Goal: Task Accomplishment & Management: Complete application form

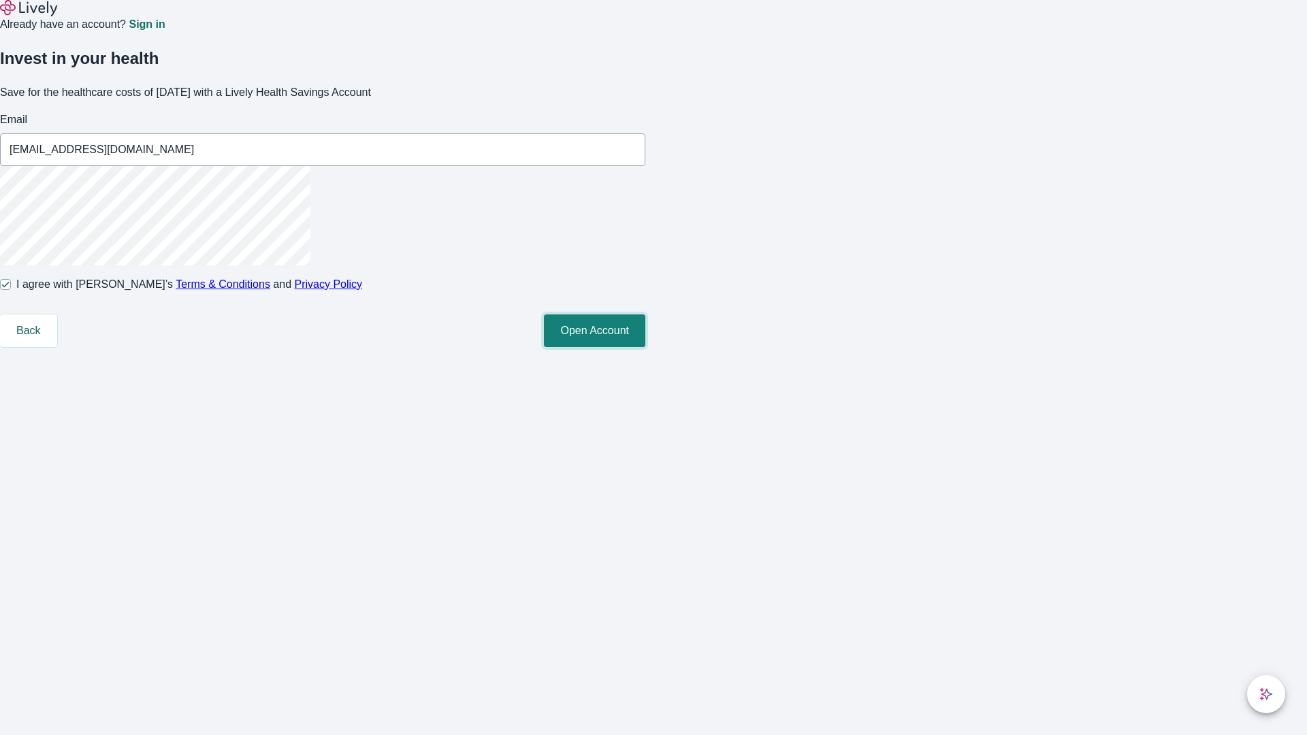
click at [645, 347] on button "Open Account" at bounding box center [594, 330] width 101 height 33
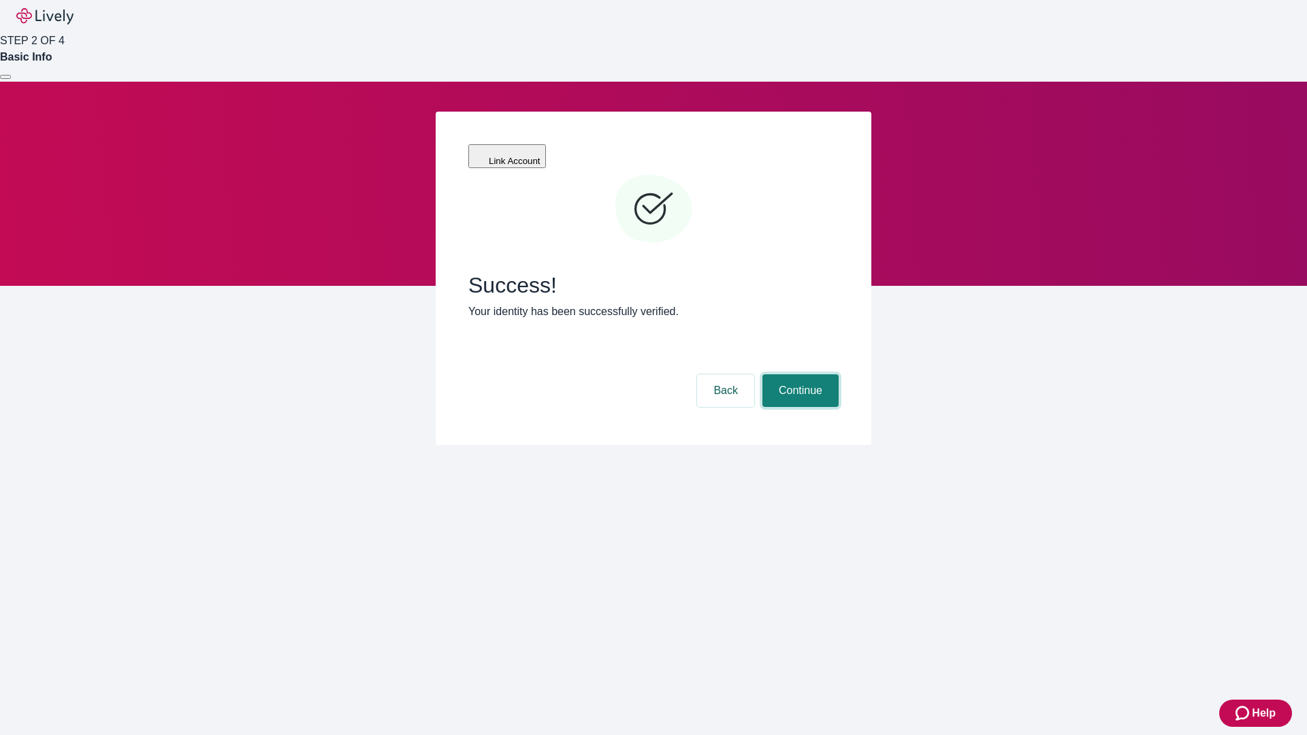
click at [798, 374] on button "Continue" at bounding box center [800, 390] width 76 height 33
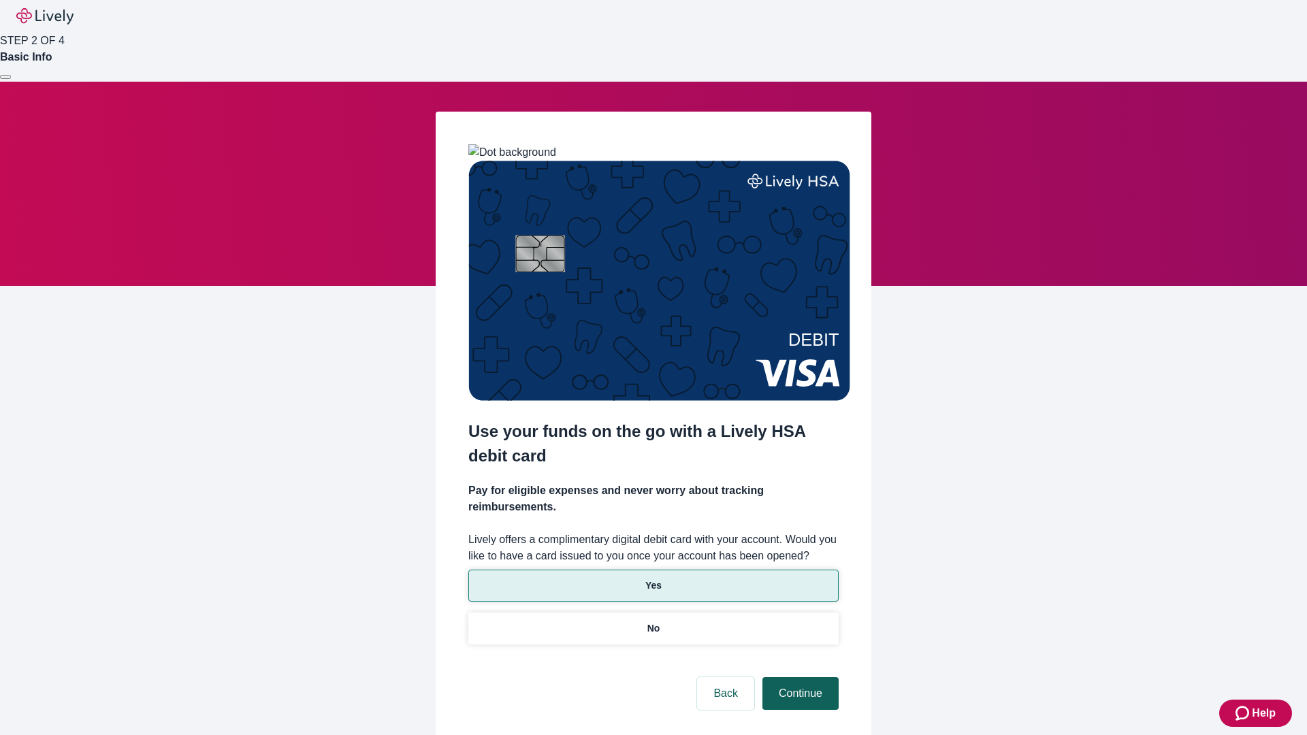
click at [653, 621] on p "No" at bounding box center [653, 628] width 13 height 14
click at [798, 677] on button "Continue" at bounding box center [800, 693] width 76 height 33
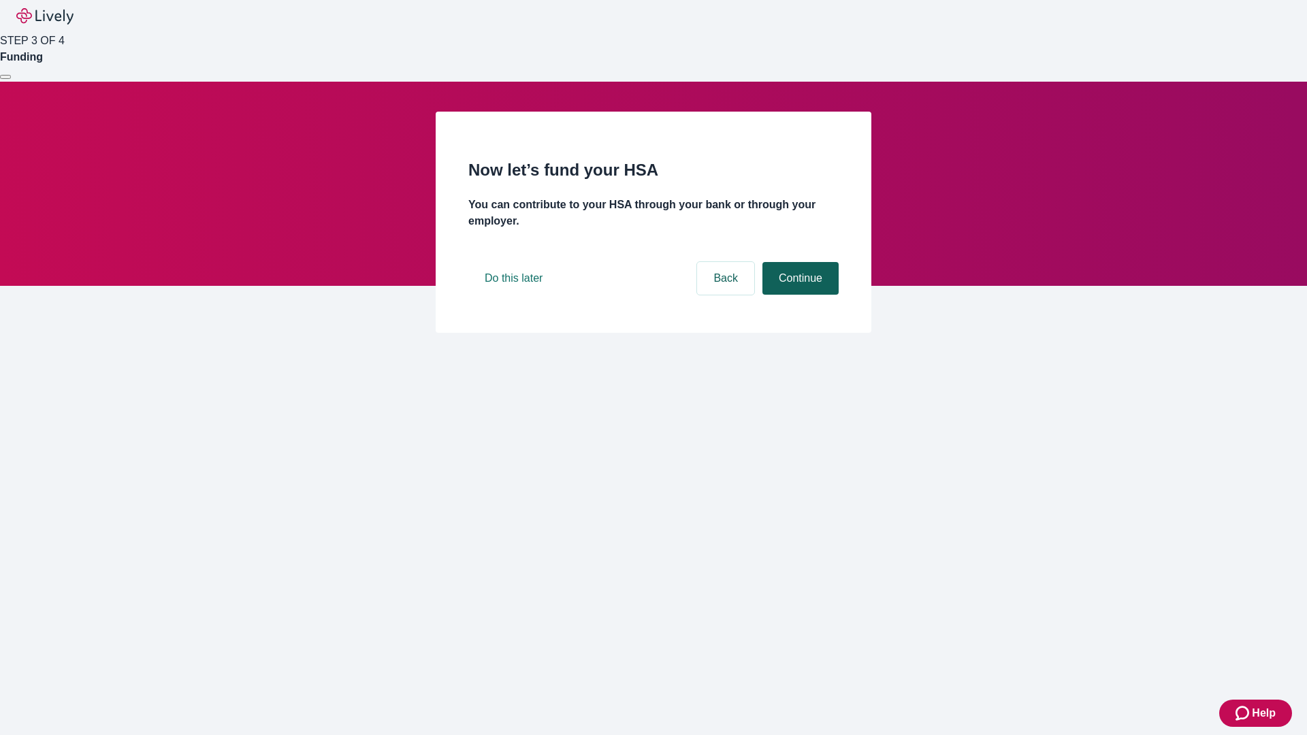
click at [798, 295] on button "Continue" at bounding box center [800, 278] width 76 height 33
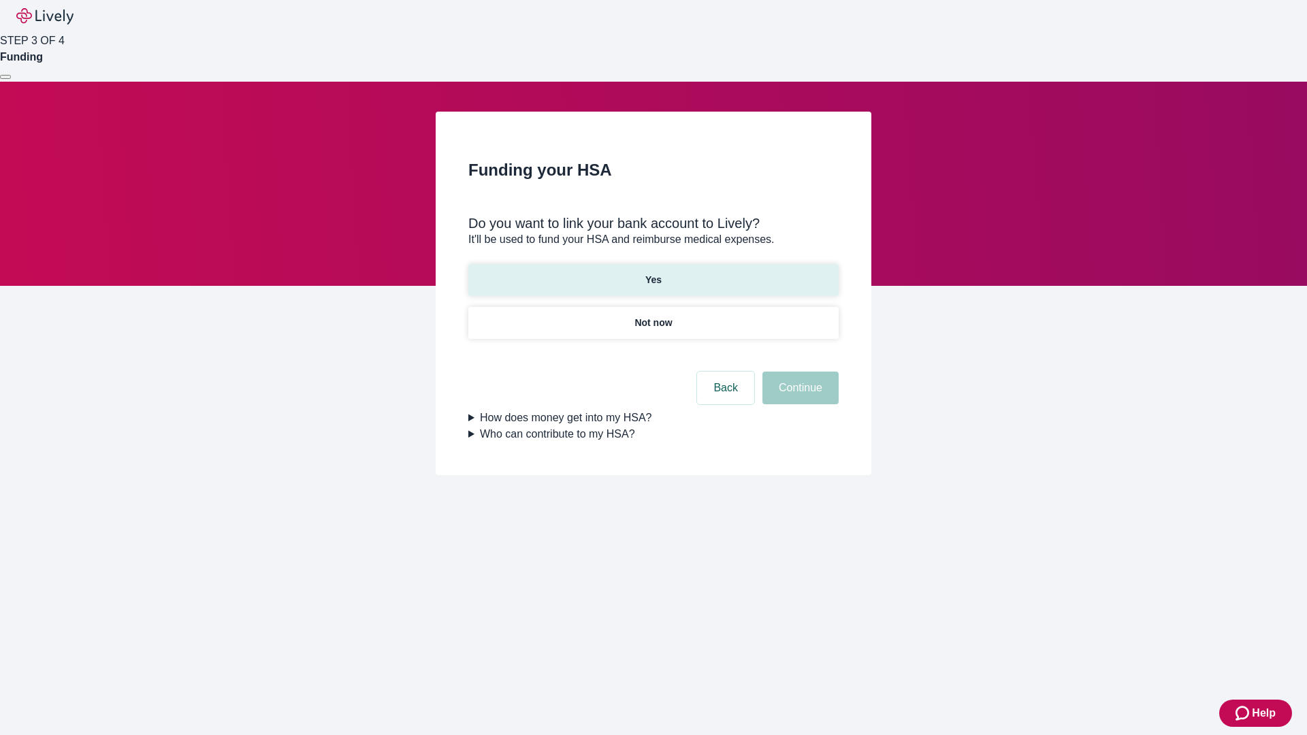
click at [653, 273] on p "Yes" at bounding box center [653, 280] width 16 height 14
click at [798, 372] on button "Continue" at bounding box center [800, 388] width 76 height 33
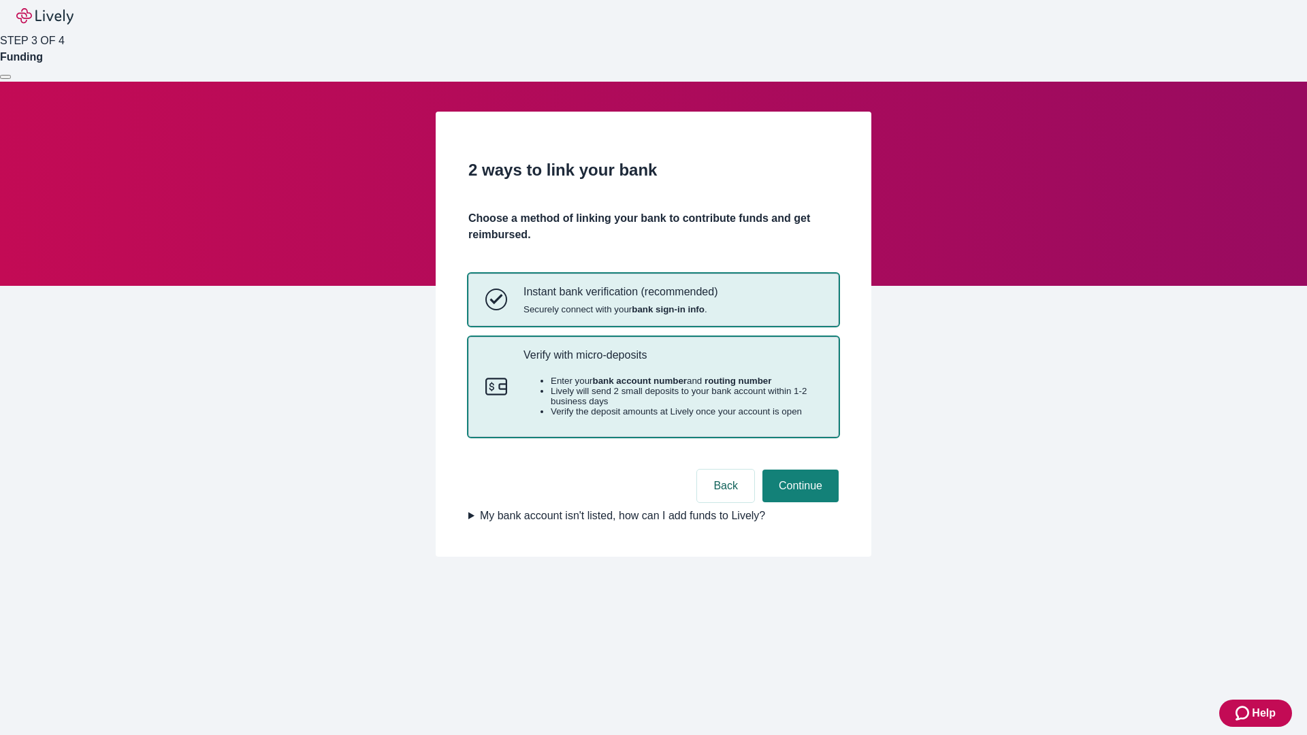
click at [672, 361] on p "Verify with micro-deposits" at bounding box center [672, 355] width 298 height 13
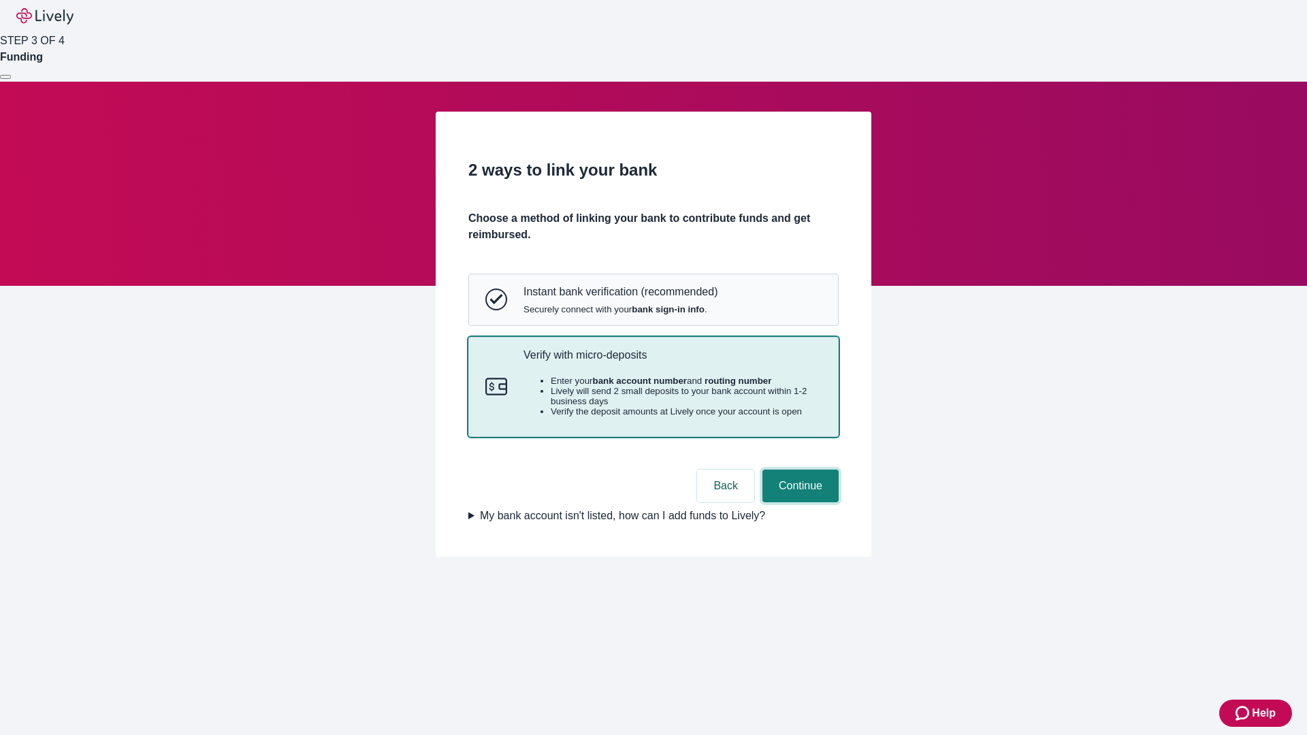
click at [798, 502] on button "Continue" at bounding box center [800, 486] width 76 height 33
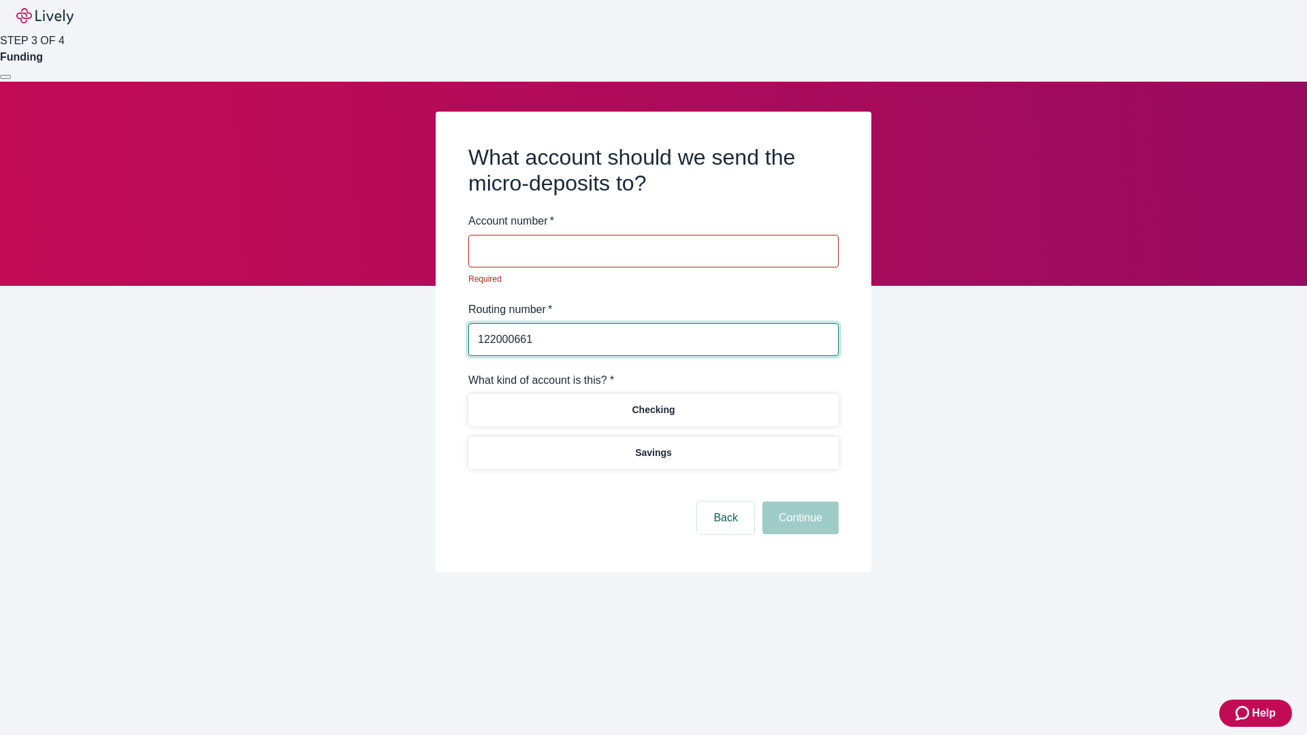
type input "122000661"
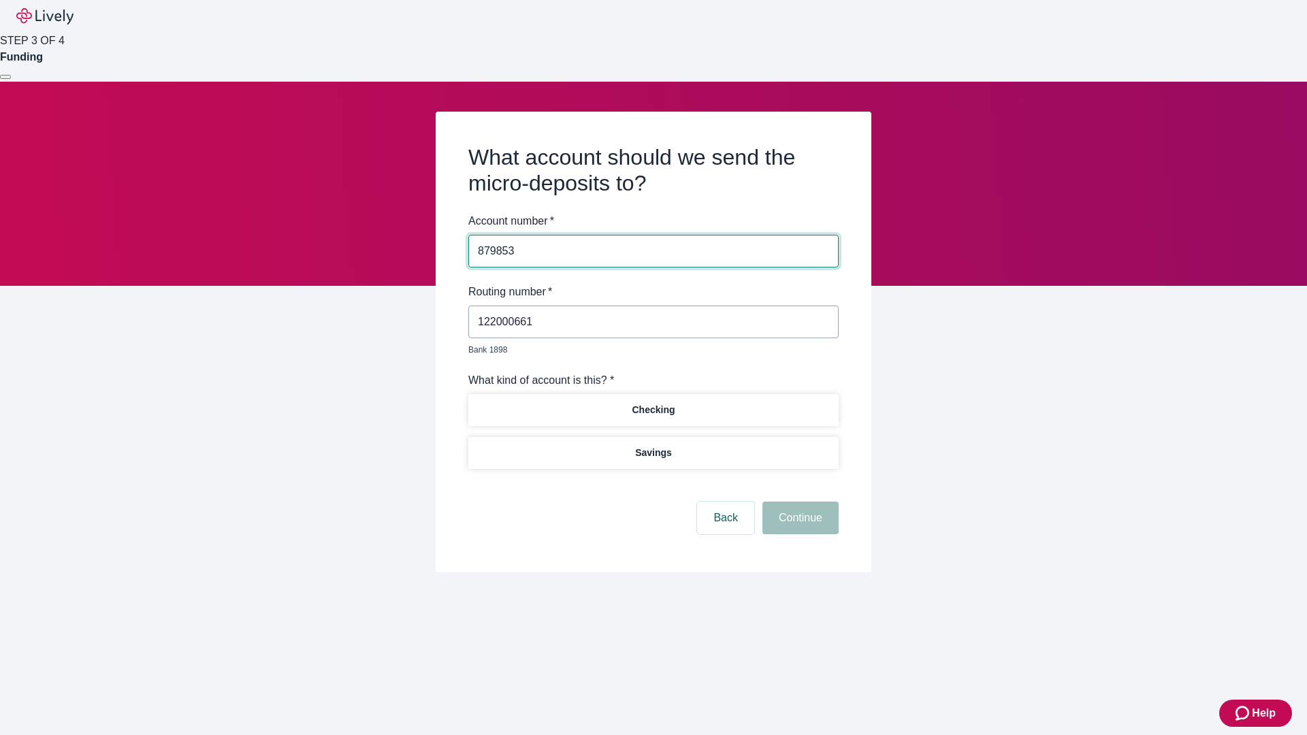
type input "879853"
click at [653, 403] on p "Checking" at bounding box center [653, 410] width 43 height 14
click at [798, 502] on button "Continue" at bounding box center [800, 518] width 76 height 33
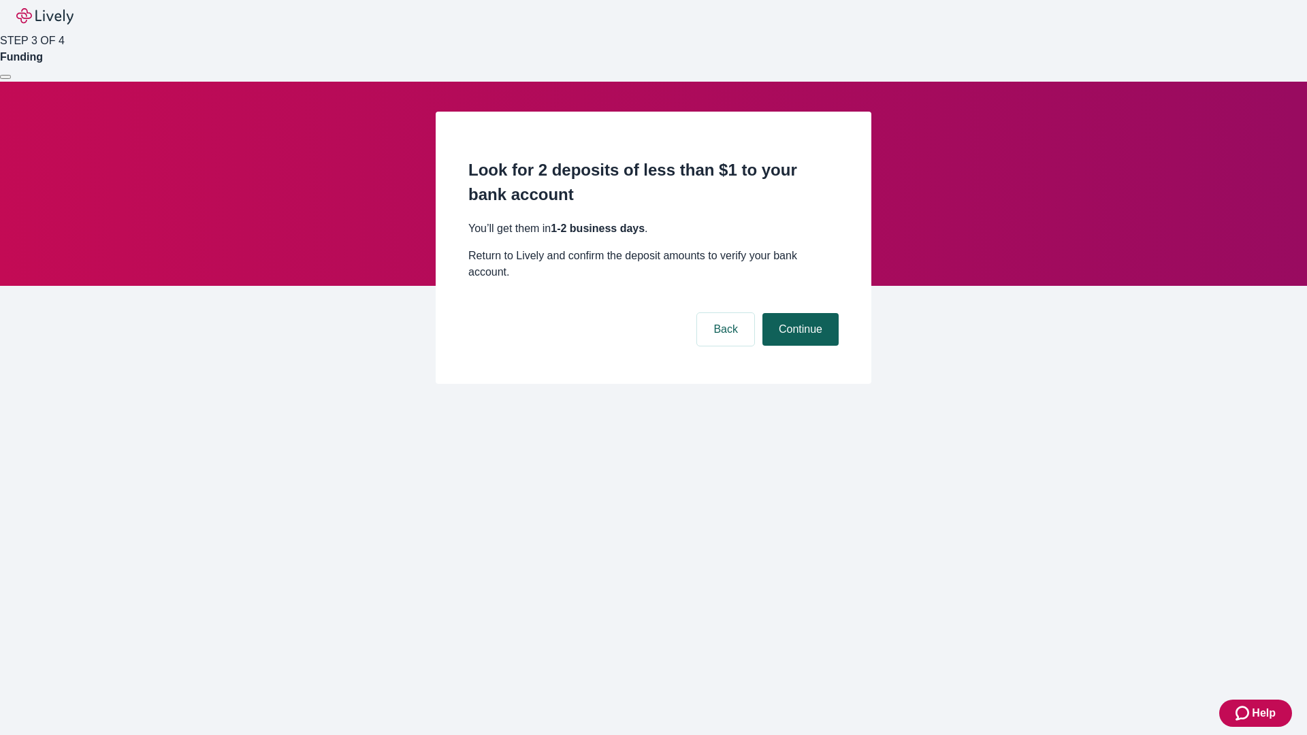
click at [798, 313] on button "Continue" at bounding box center [800, 329] width 76 height 33
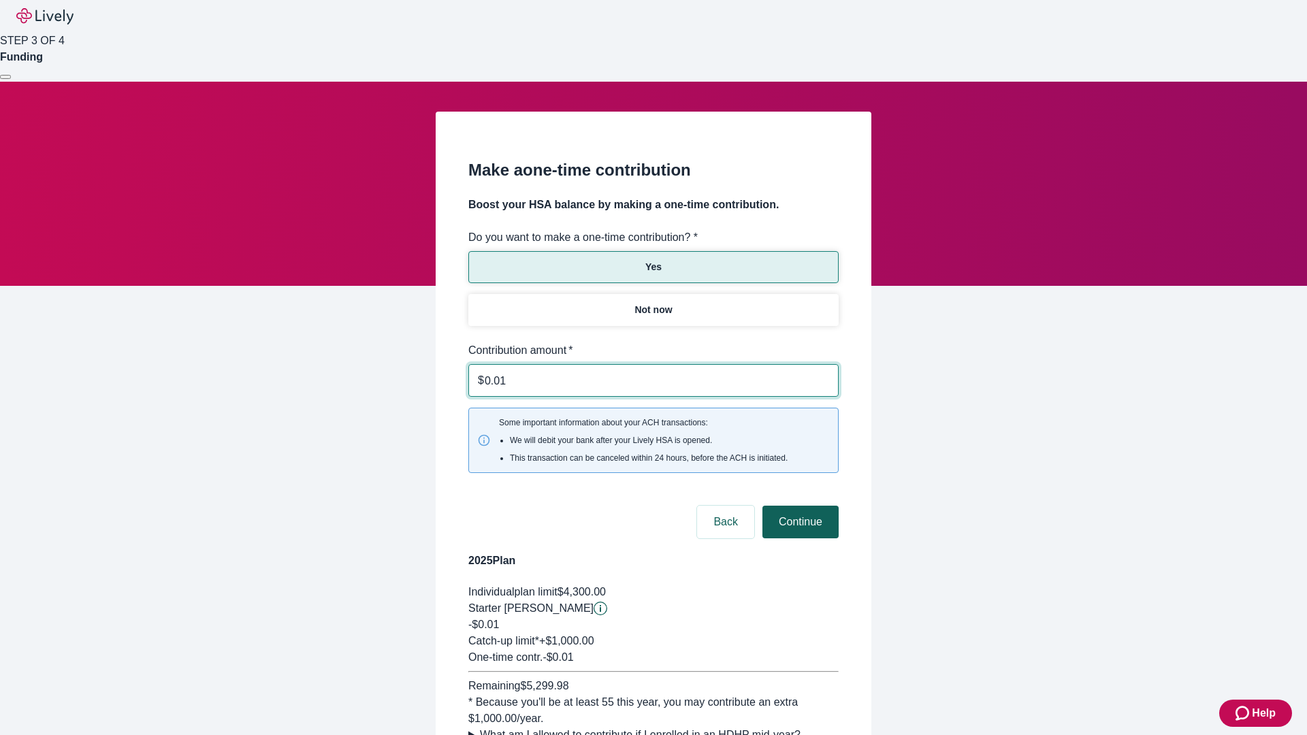
type input "0.01"
click at [798, 506] on button "Continue" at bounding box center [800, 522] width 76 height 33
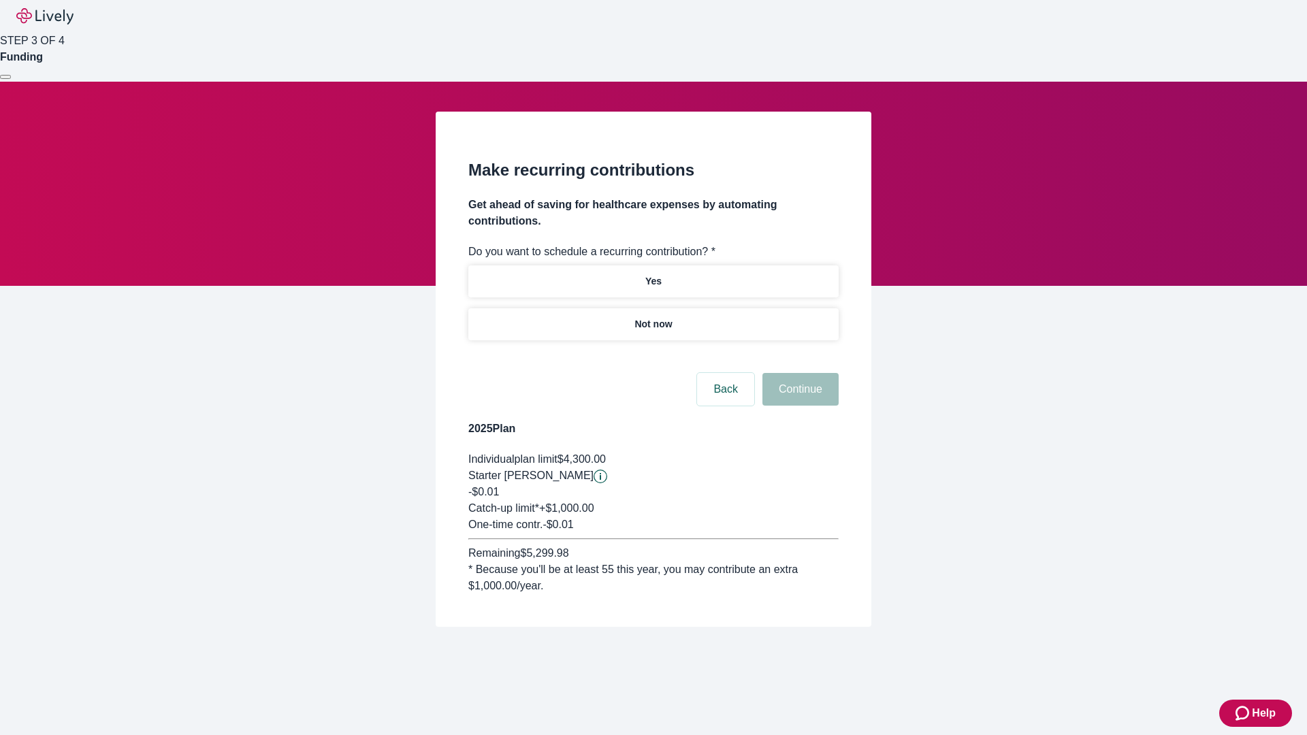
click at [653, 317] on p "Not now" at bounding box center [652, 324] width 37 height 14
click at [798, 373] on button "Continue" at bounding box center [800, 389] width 76 height 33
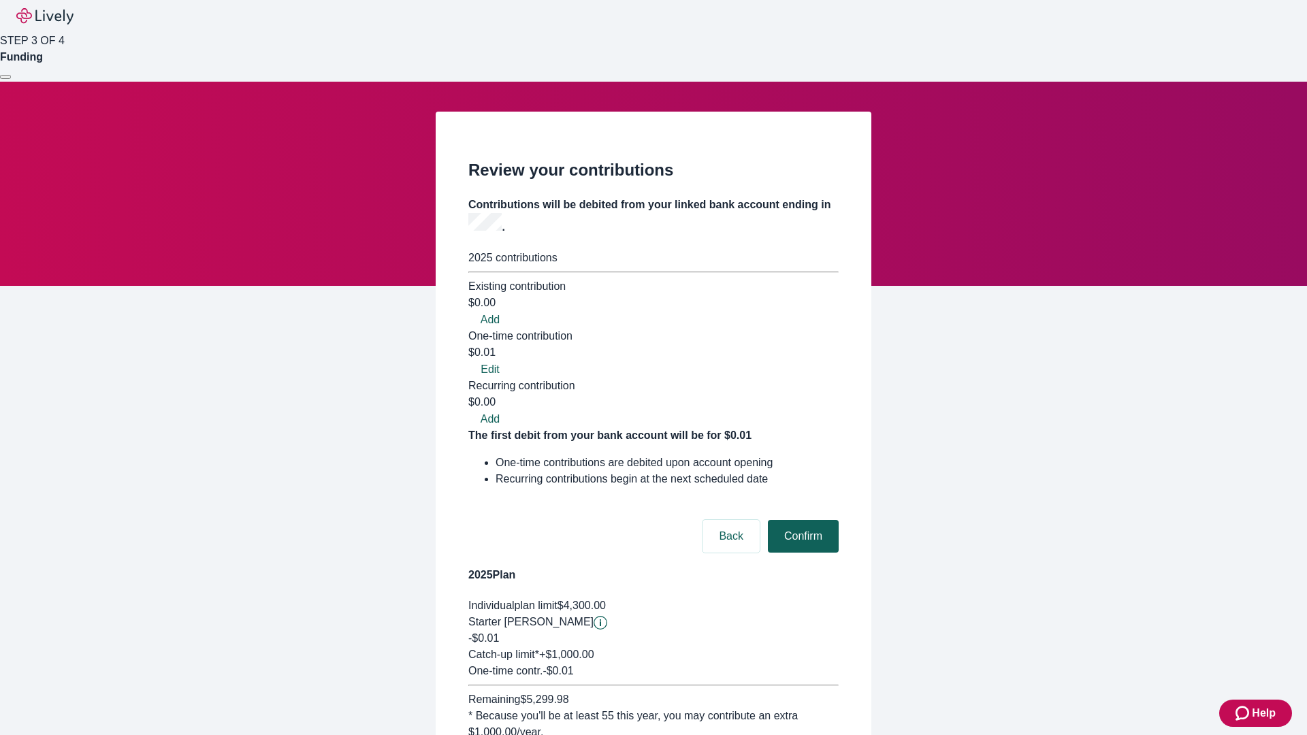
click at [801, 520] on button "Confirm" at bounding box center [803, 536] width 71 height 33
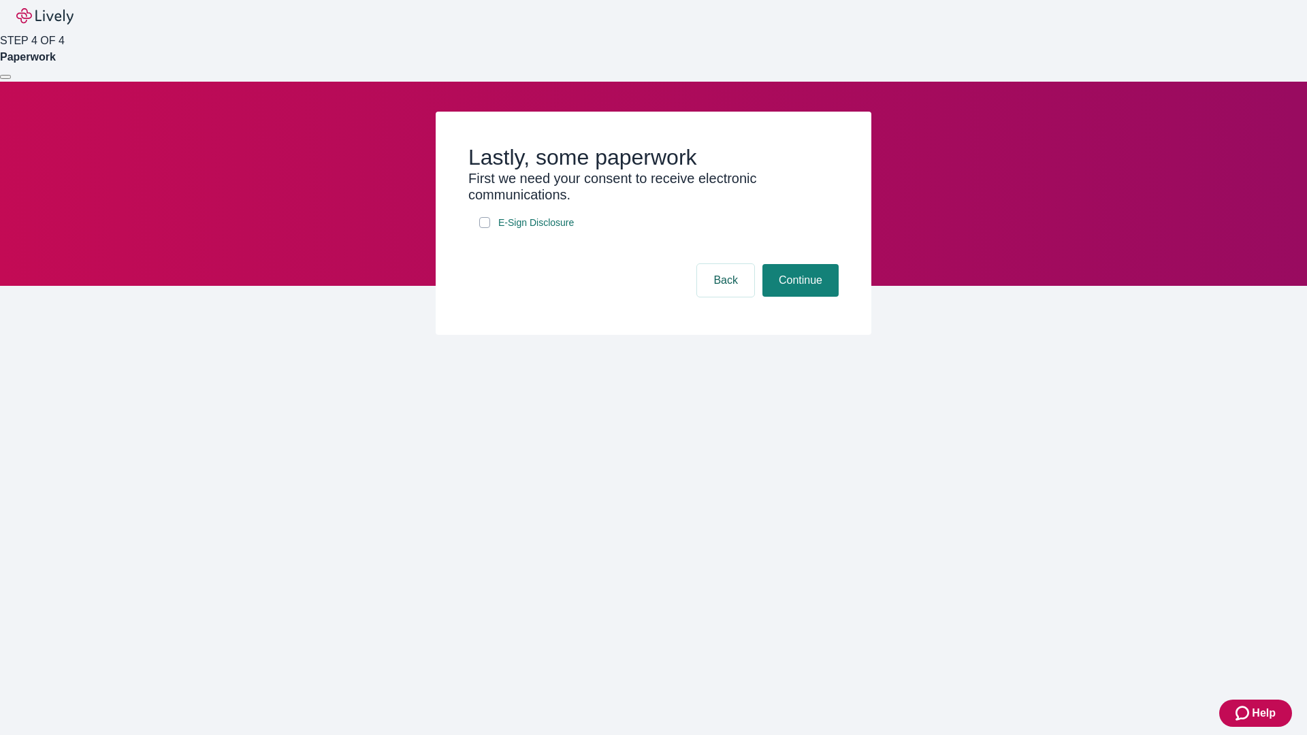
click at [485, 228] on input "E-Sign Disclosure" at bounding box center [484, 222] width 11 height 11
checkbox input "true"
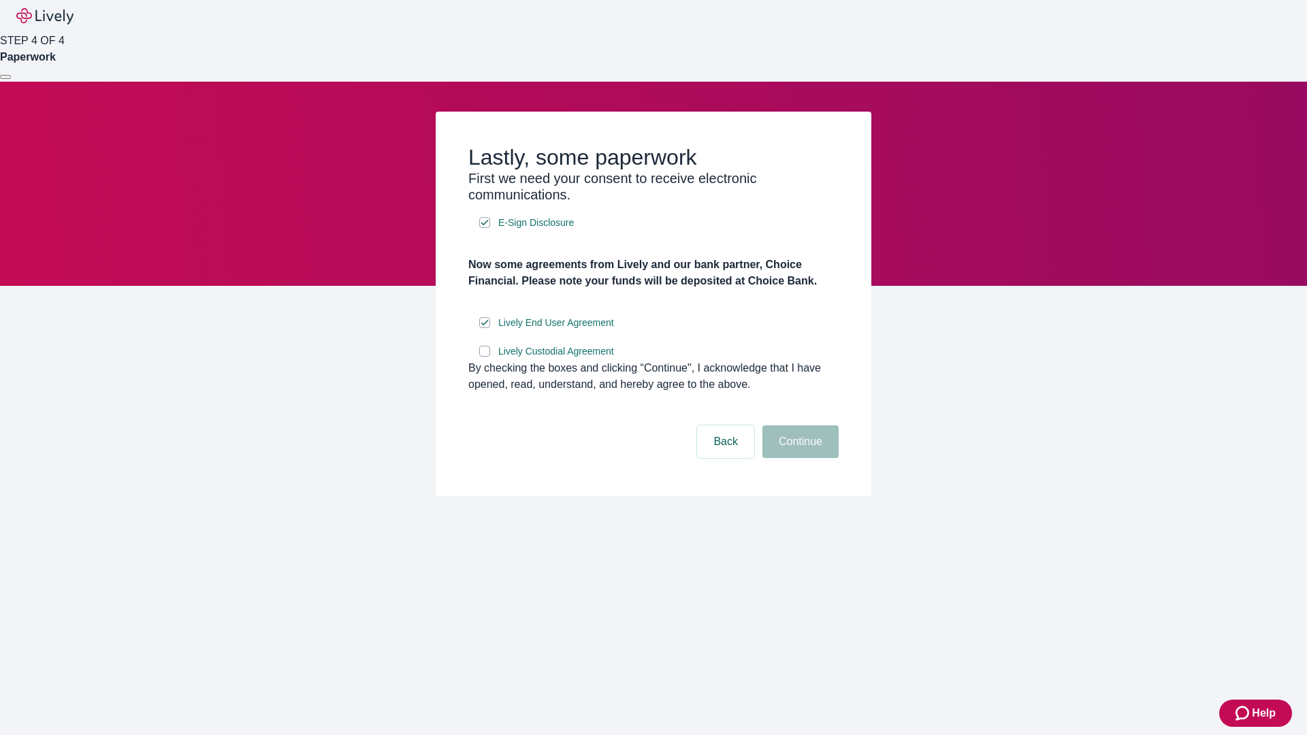
click at [485, 357] on input "Lively Custodial Agreement" at bounding box center [484, 351] width 11 height 11
checkbox input "true"
click at [798, 458] on button "Continue" at bounding box center [800, 441] width 76 height 33
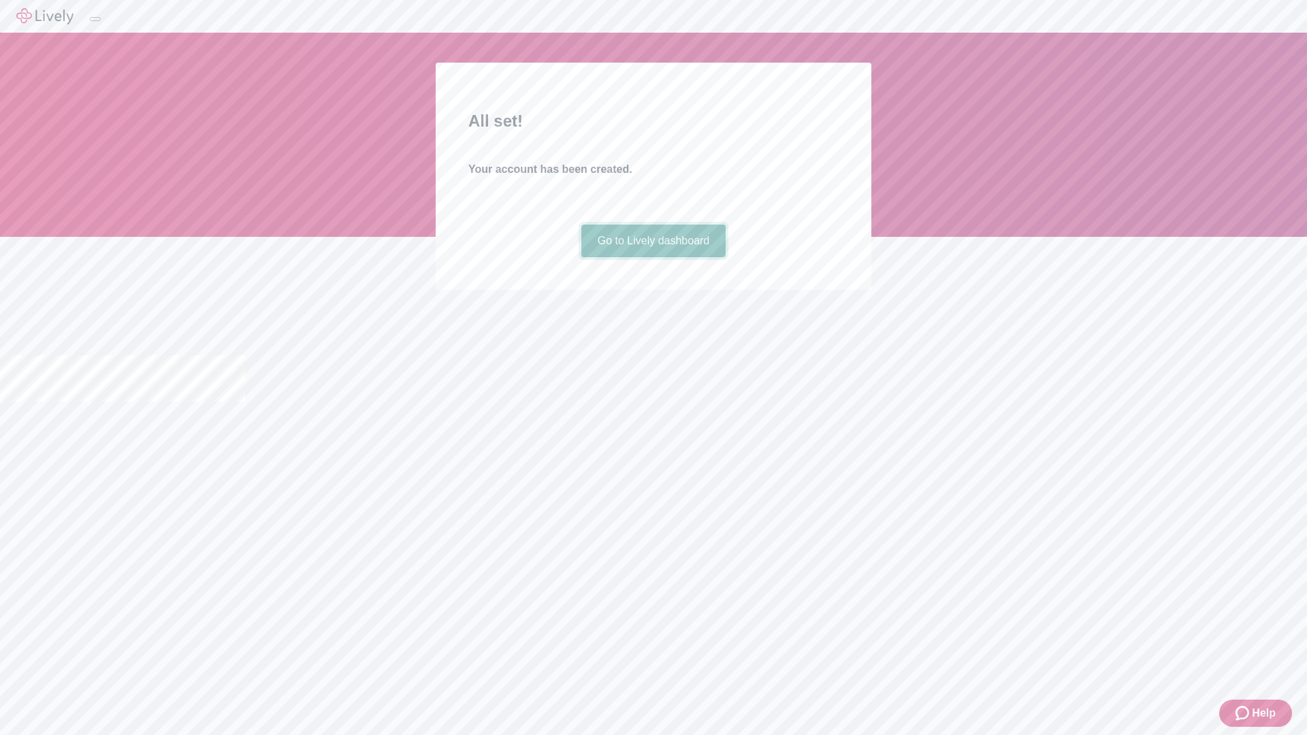
click at [653, 257] on link "Go to Lively dashboard" at bounding box center [653, 241] width 145 height 33
